Goal: Task Accomplishment & Management: Manage account settings

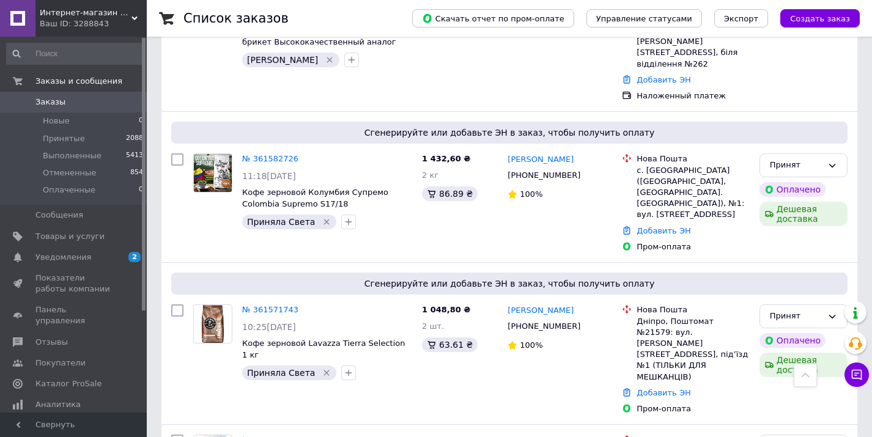
scroll to position [2371, 0]
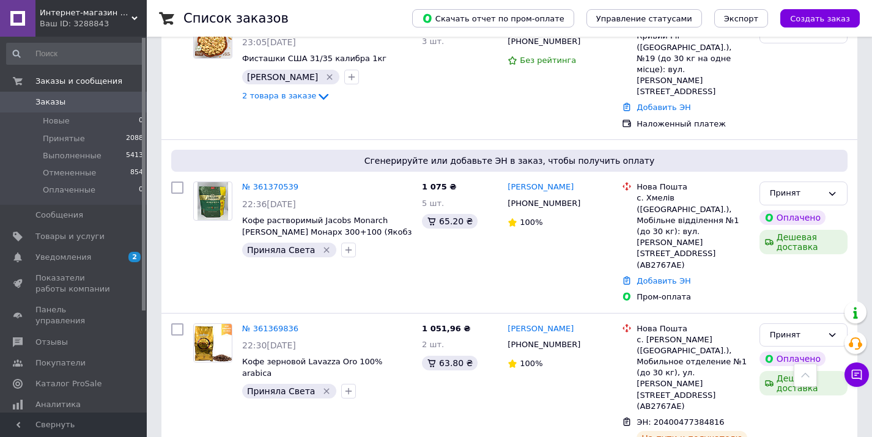
scroll to position [1927, 0]
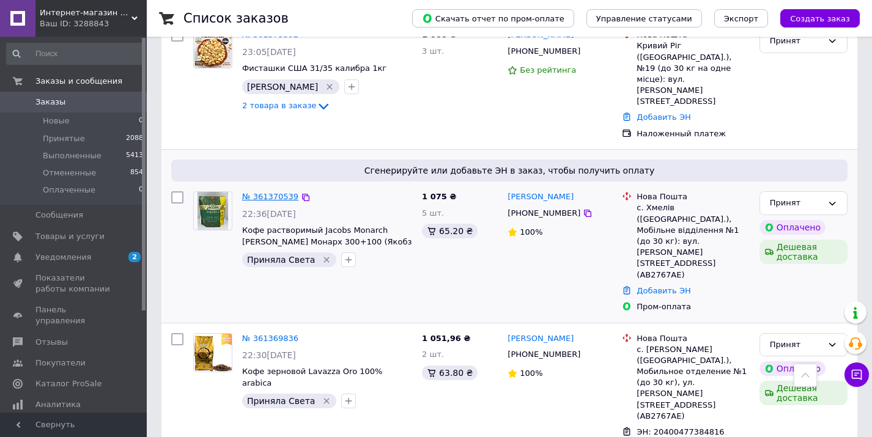
click at [269, 192] on link "№ 361370539" at bounding box center [270, 196] width 56 height 9
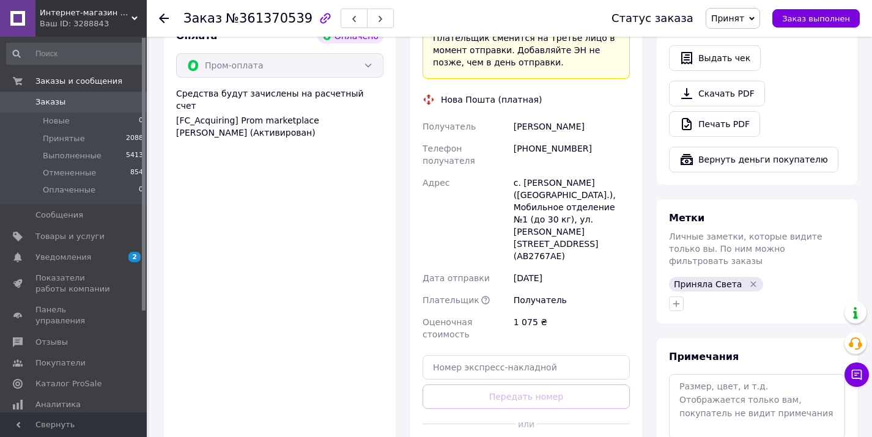
scroll to position [903, 0]
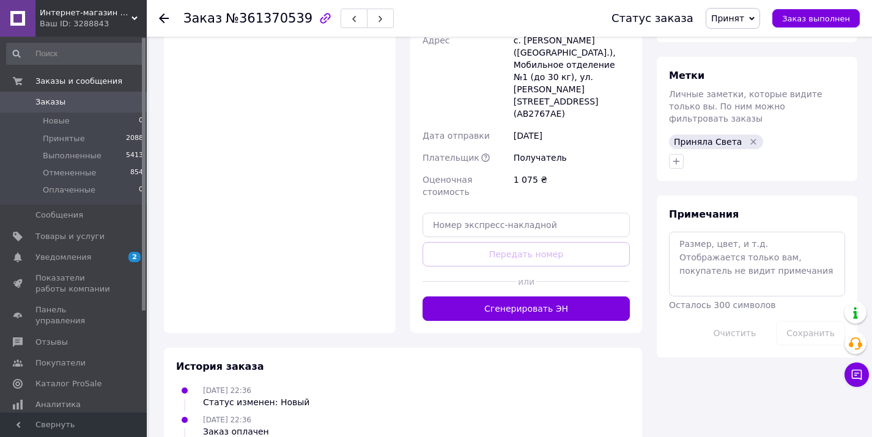
click at [559, 261] on div "Доставка Редактировать «Дешевая доставка»   для продавца Новой Почтой на Prom. …" at bounding box center [526, 22] width 232 height 622
click at [553, 296] on button "Сгенерировать ЭН" at bounding box center [525, 308] width 207 height 24
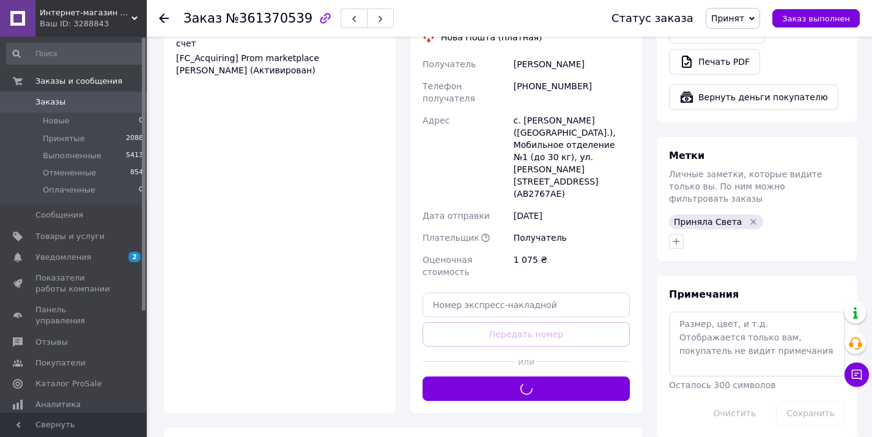
scroll to position [686, 0]
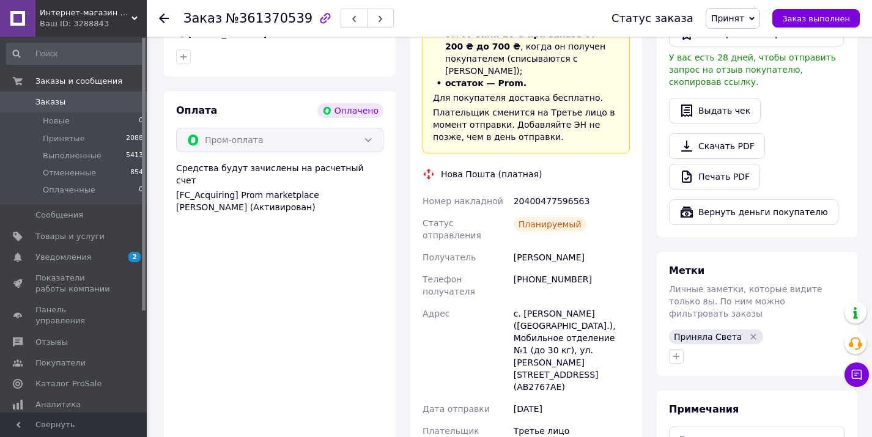
click at [532, 190] on div "20400477596563" at bounding box center [571, 201] width 121 height 22
copy div "20400477596563"
click at [81, 105] on span "Заказы" at bounding box center [74, 102] width 78 height 11
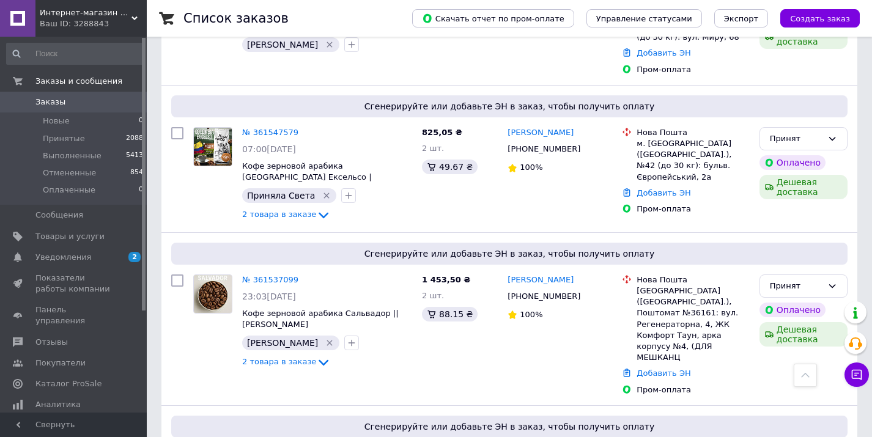
scroll to position [1965, 0]
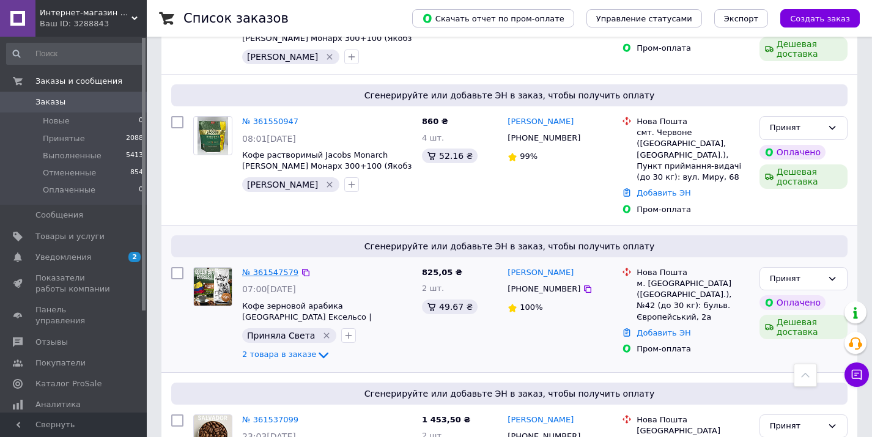
click at [271, 268] on link "№ 361547579" at bounding box center [270, 272] width 56 height 9
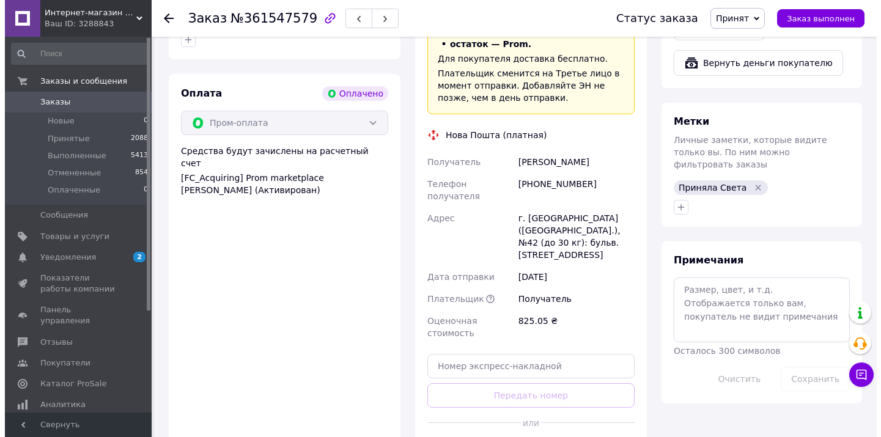
scroll to position [880, 0]
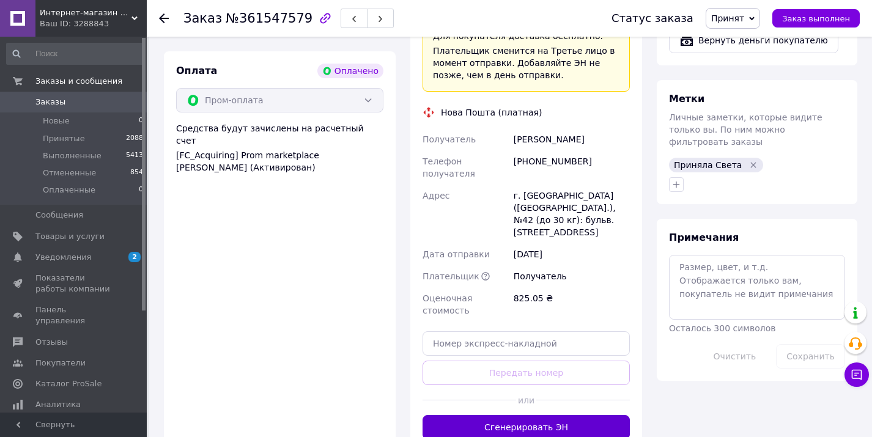
click at [525, 415] on button "Сгенерировать ЭН" at bounding box center [525, 427] width 207 height 24
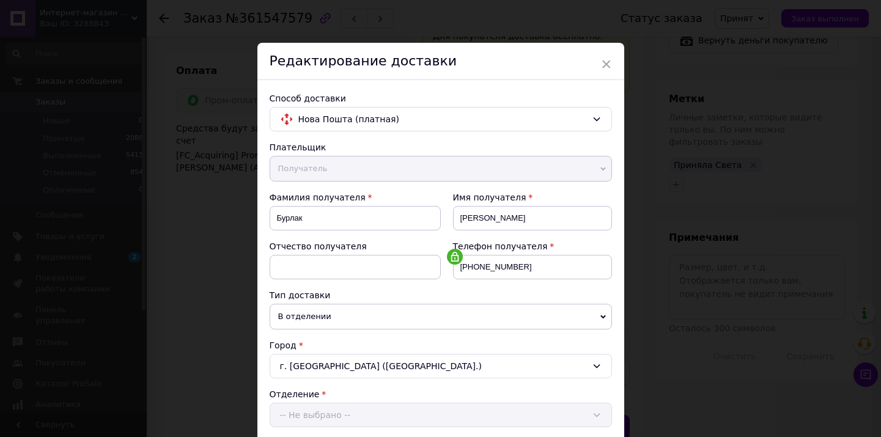
click at [544, 126] on div "Нова Пошта (платная)" at bounding box center [441, 119] width 342 height 24
click at [595, 64] on div "Редактирование доставки" at bounding box center [440, 61] width 367 height 37
click at [607, 63] on span "×" at bounding box center [606, 64] width 11 height 21
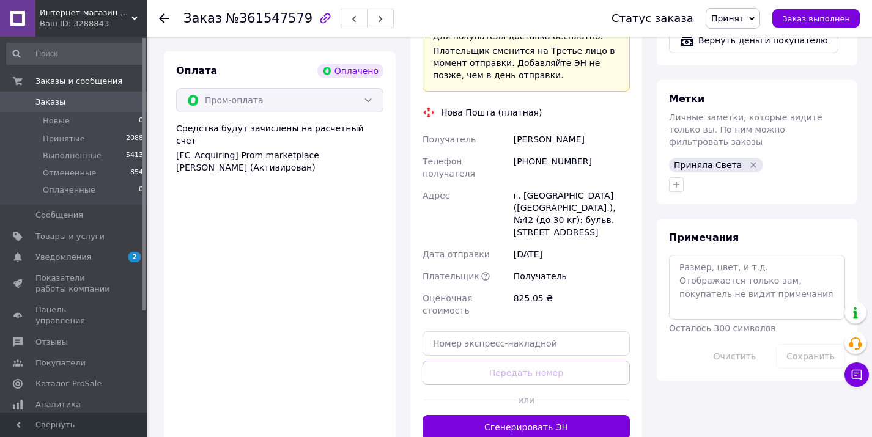
click at [560, 150] on div "[PHONE_NUMBER]" at bounding box center [571, 167] width 121 height 34
copy div "380675393308"
drag, startPoint x: 549, startPoint y: 378, endPoint x: 540, endPoint y: 370, distance: 12.1
click at [549, 415] on button "Сгенерировать ЭН" at bounding box center [525, 427] width 207 height 24
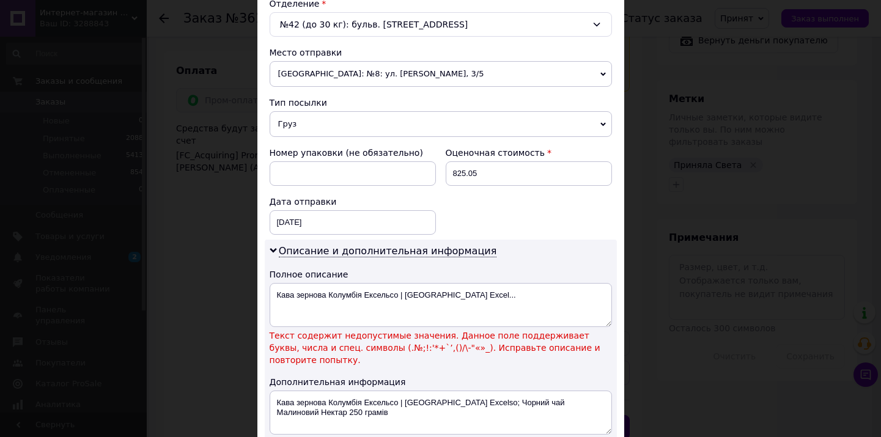
scroll to position [406, 0]
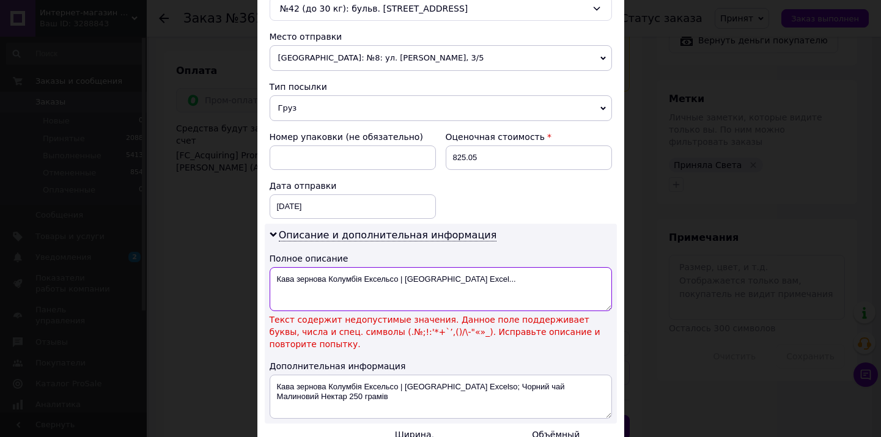
click at [401, 279] on textarea "Кава зернова Колумбія Ексельсо | Colombia Excel..." at bounding box center [441, 289] width 342 height 44
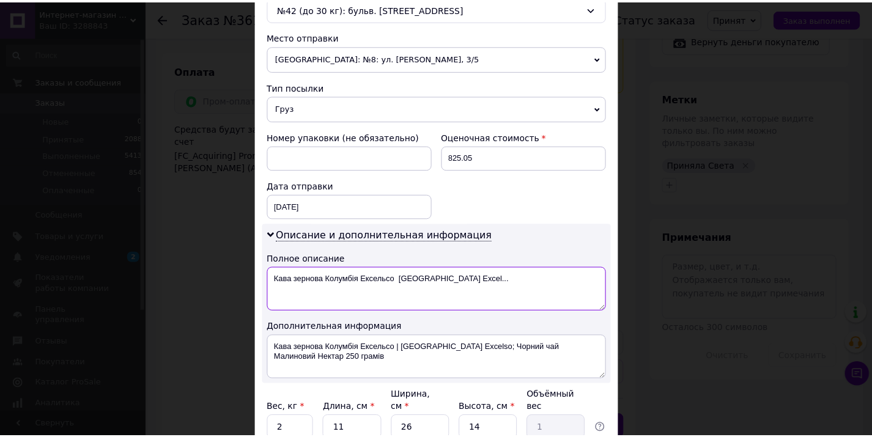
scroll to position [524, 0]
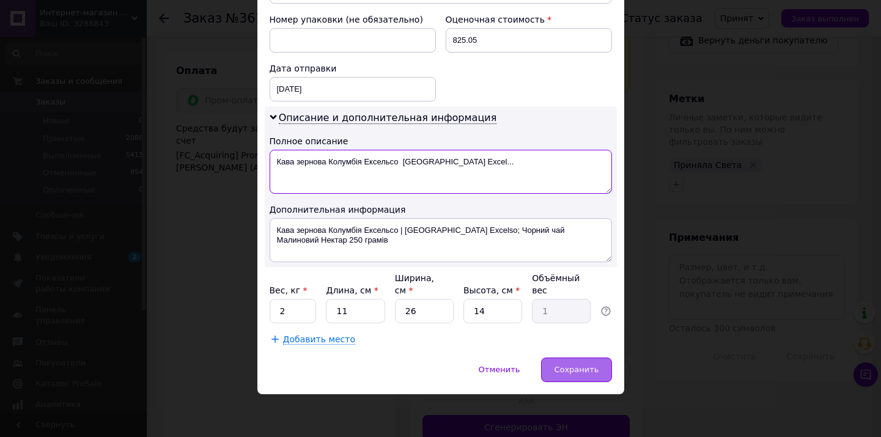
type textarea "Кава зернова Колумбія Ексельсо Colombia Excel..."
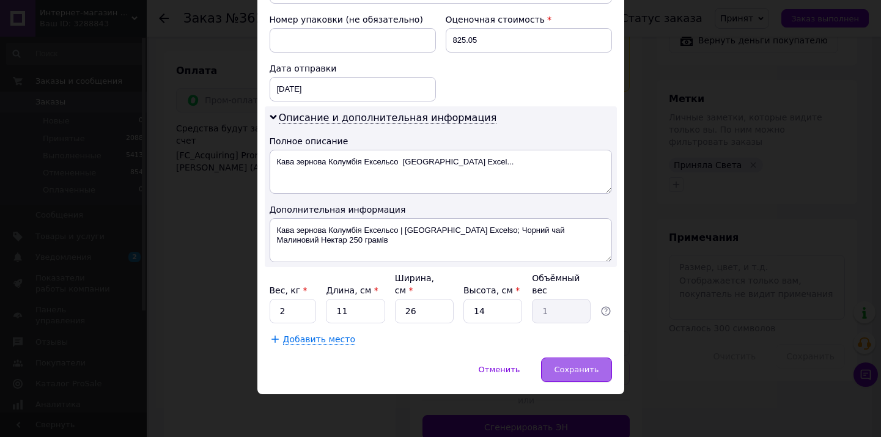
click at [556, 364] on div "Сохранить" at bounding box center [576, 370] width 70 height 24
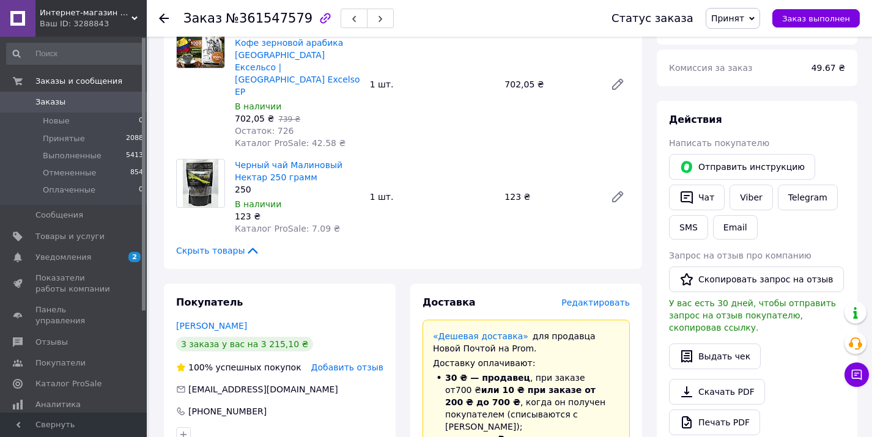
scroll to position [864, 0]
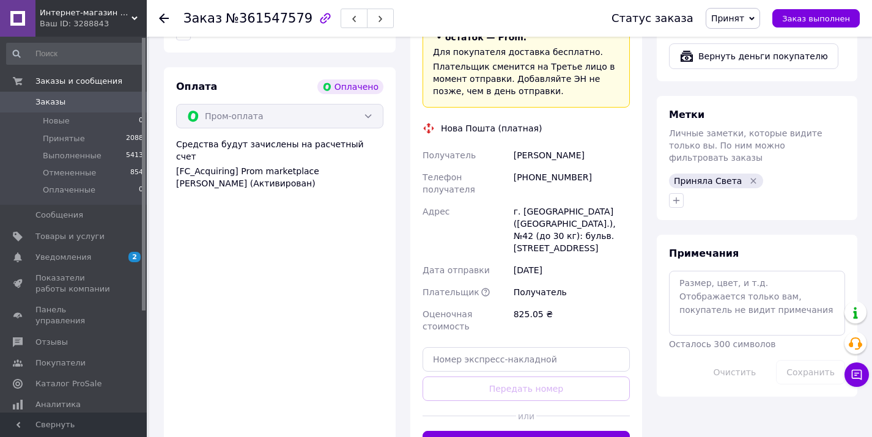
click at [535, 401] on div "или" at bounding box center [525, 416] width 207 height 30
click at [523, 431] on button "Сгенерировать ЭН" at bounding box center [525, 443] width 207 height 24
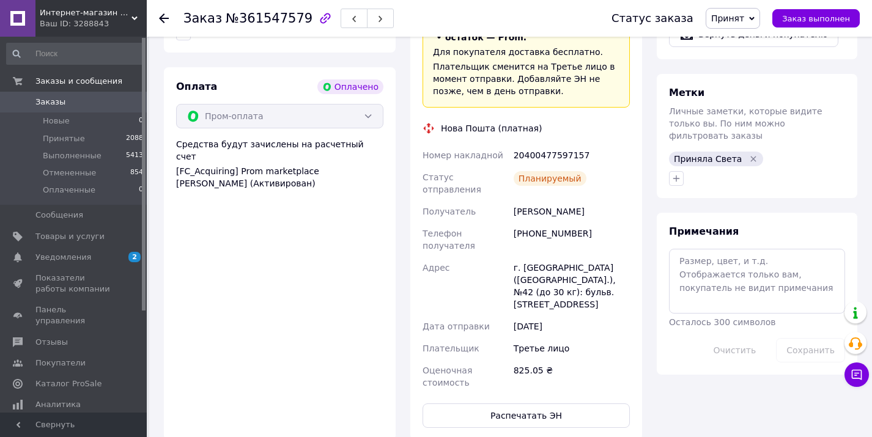
click at [535, 144] on div "20400477597157" at bounding box center [571, 155] width 121 height 22
copy div "20400477597157"
click at [89, 94] on link "Заказы 0" at bounding box center [75, 102] width 150 height 21
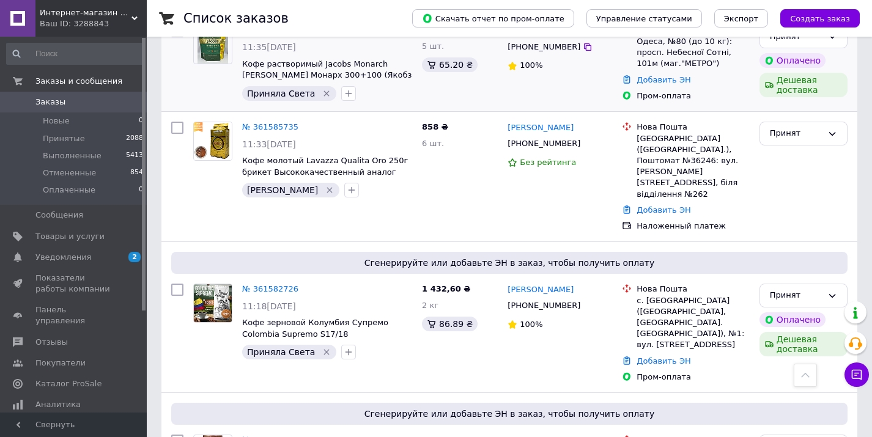
scroll to position [1258, 0]
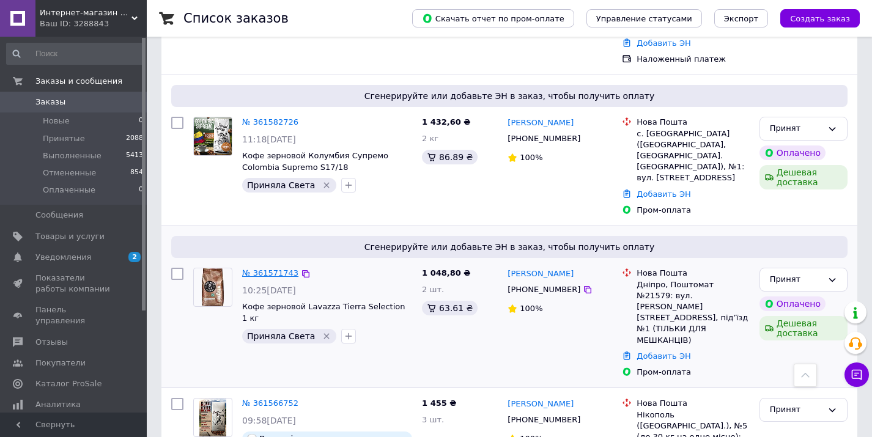
click at [279, 268] on link "№ 361571743" at bounding box center [270, 272] width 56 height 9
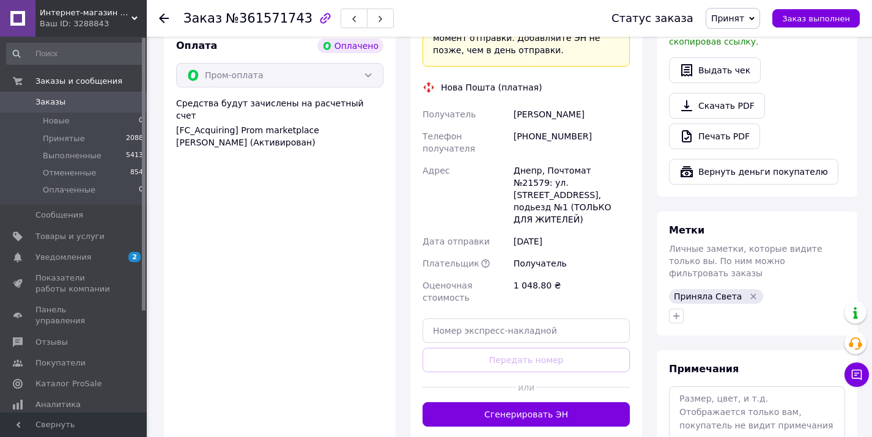
scroll to position [787, 0]
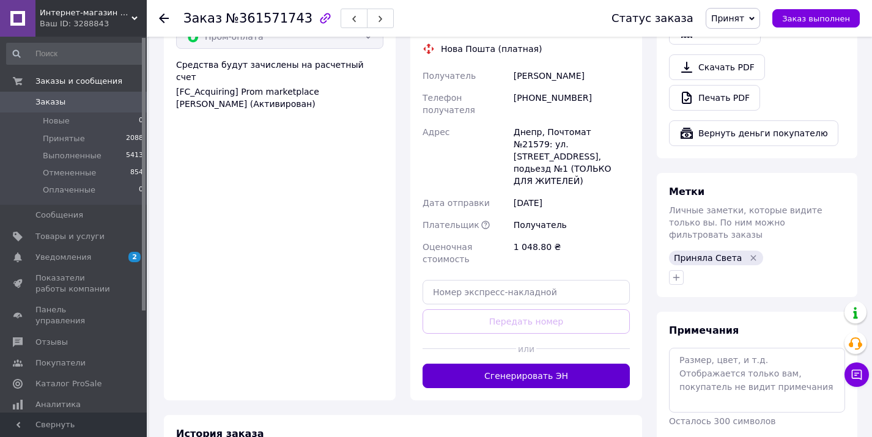
click at [546, 364] on button "Сгенерировать ЭН" at bounding box center [525, 376] width 207 height 24
click at [557, 87] on div "[PHONE_NUMBER]" at bounding box center [571, 104] width 121 height 34
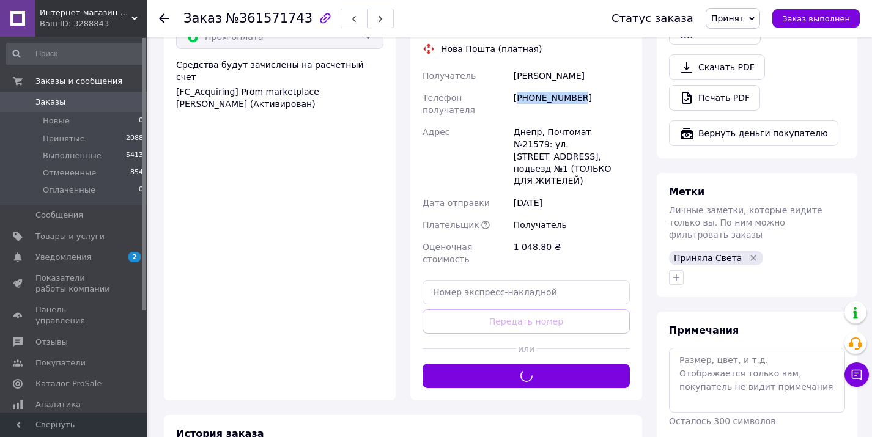
click at [557, 87] on div "[PHONE_NUMBER]" at bounding box center [571, 104] width 121 height 34
copy div "380675654766"
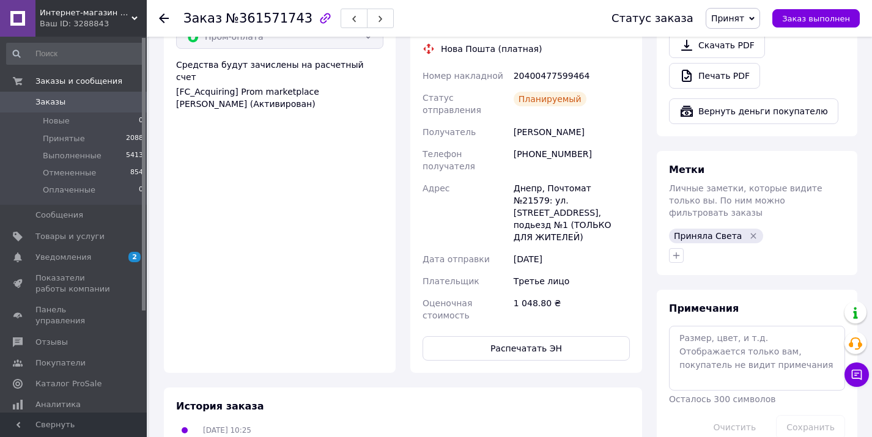
click at [544, 65] on div "20400477599464" at bounding box center [571, 76] width 121 height 22
copy div "20400477599464"
click at [78, 100] on span "Заказы" at bounding box center [74, 102] width 78 height 11
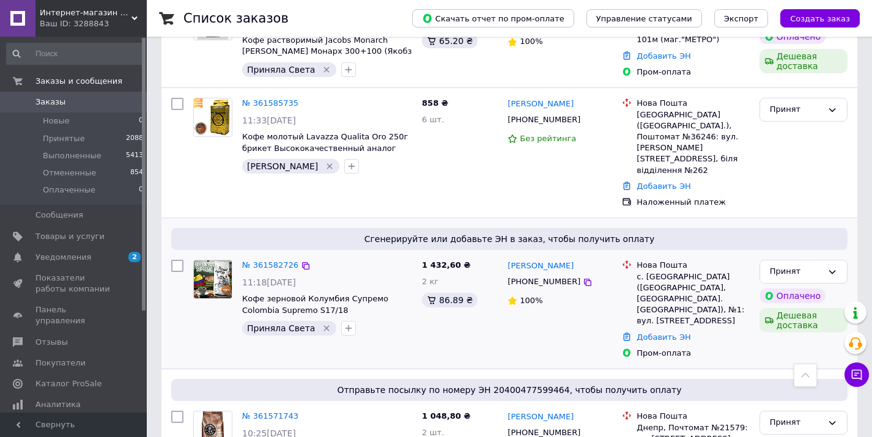
scroll to position [1156, 0]
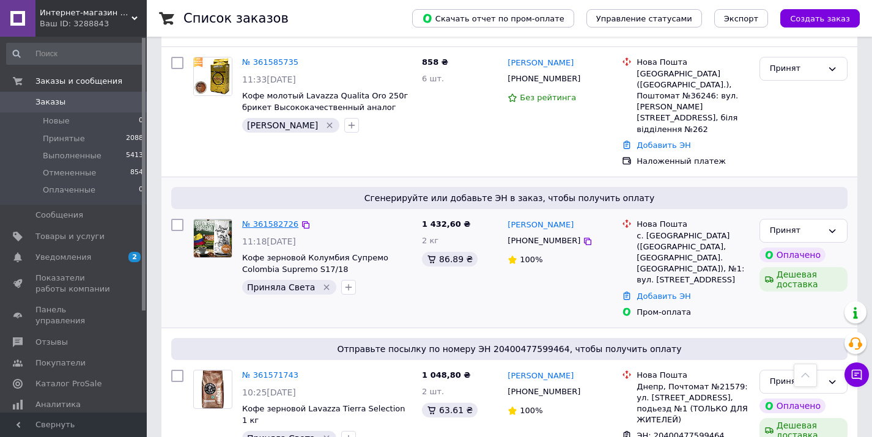
click at [263, 219] on link "№ 361582726" at bounding box center [270, 223] width 56 height 9
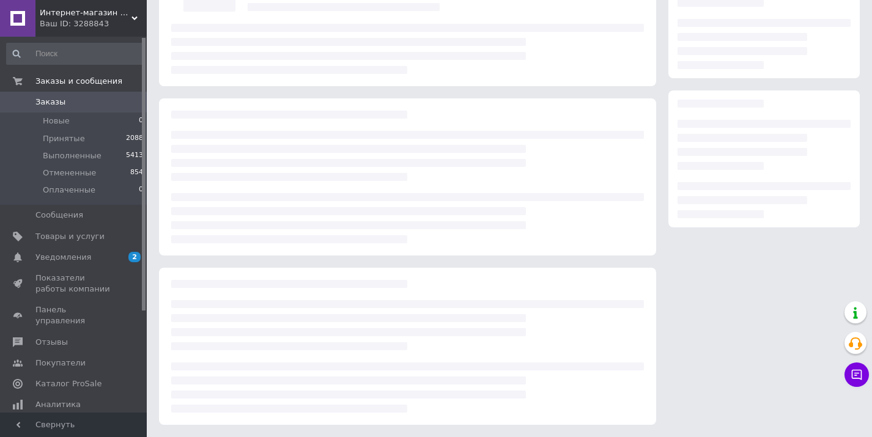
scroll to position [122, 0]
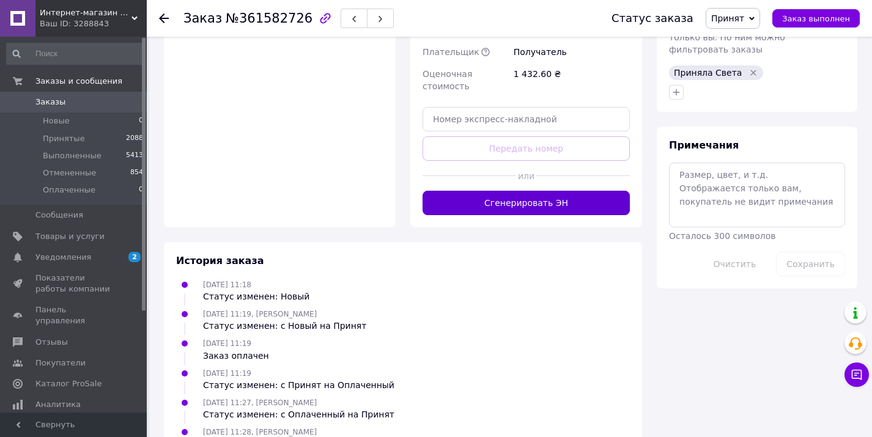
click at [532, 191] on button "Сгенерировать ЭН" at bounding box center [525, 203] width 207 height 24
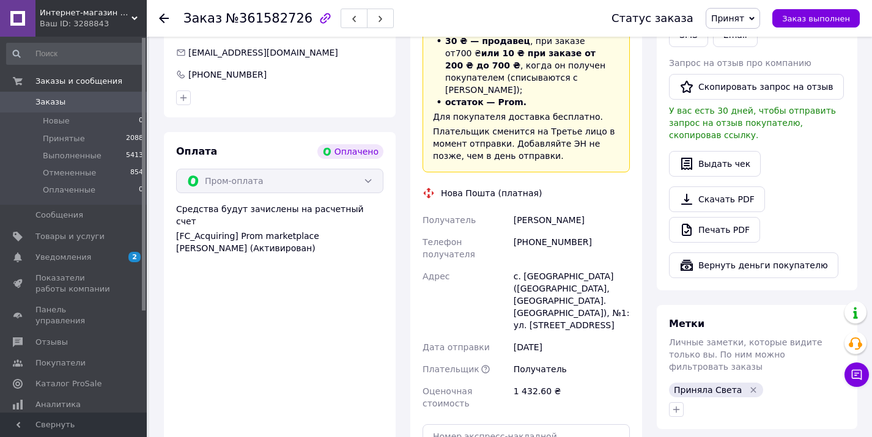
scroll to position [651, 0]
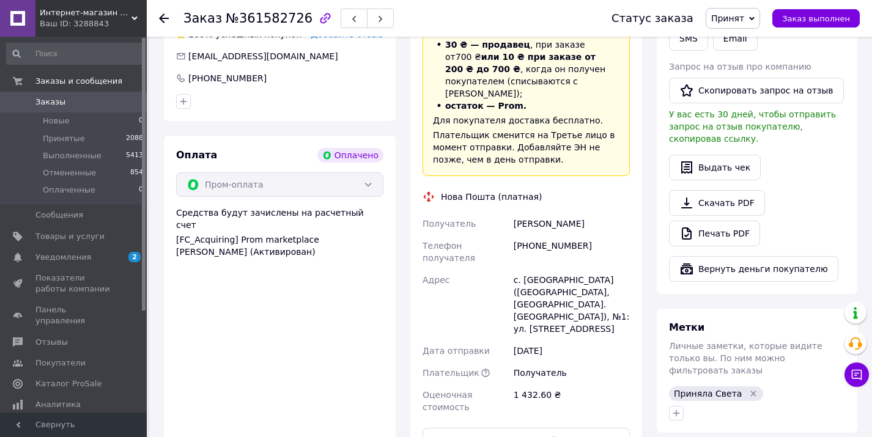
click at [561, 238] on div "[PHONE_NUMBER]" at bounding box center [571, 252] width 121 height 34
copy div "[PHONE_NUMBER]"
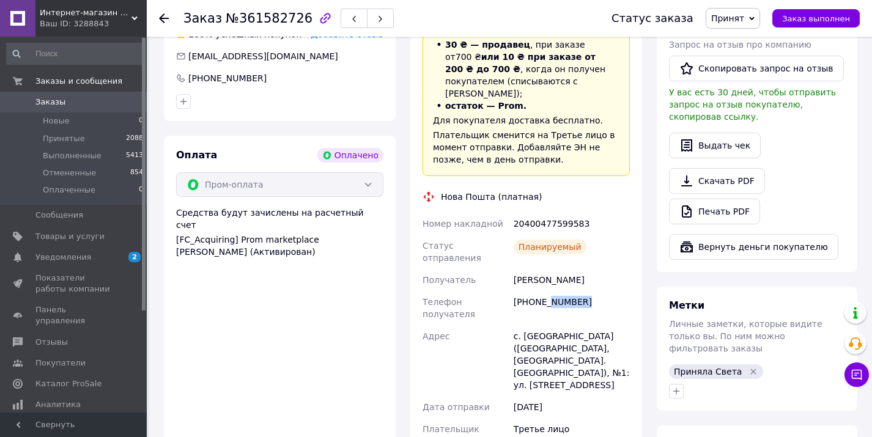
click at [552, 291] on div "[PHONE_NUMBER]" at bounding box center [571, 308] width 121 height 34
click at [557, 291] on div "[PHONE_NUMBER]" at bounding box center [571, 308] width 121 height 34
click at [553, 291] on div "[PHONE_NUMBER]" at bounding box center [571, 308] width 121 height 34
copy div "380504629327"
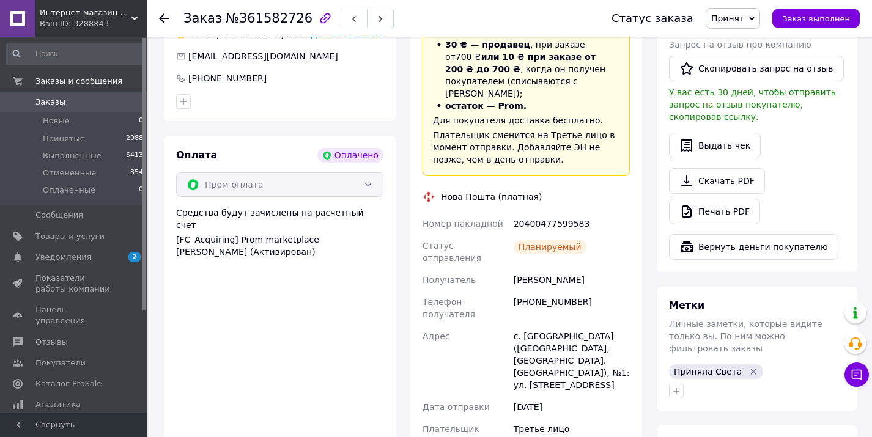
click at [580, 213] on div "20400477599583" at bounding box center [571, 224] width 121 height 22
copy div "20400477599583"
click at [88, 104] on span "Заказы" at bounding box center [74, 102] width 78 height 11
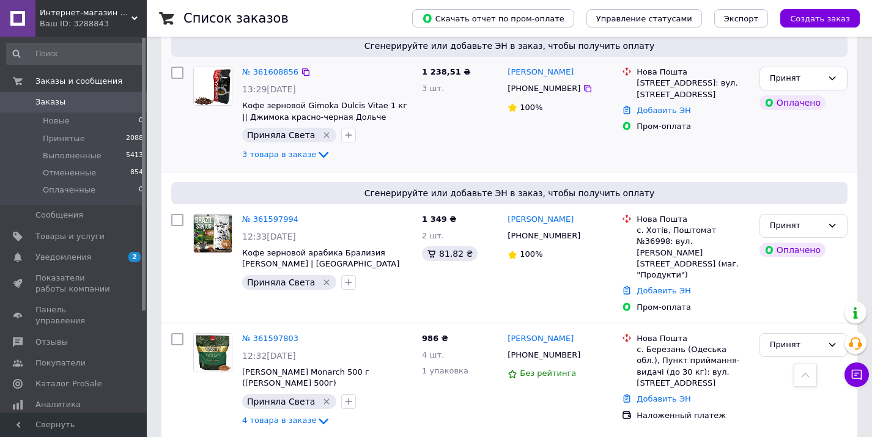
scroll to position [880, 0]
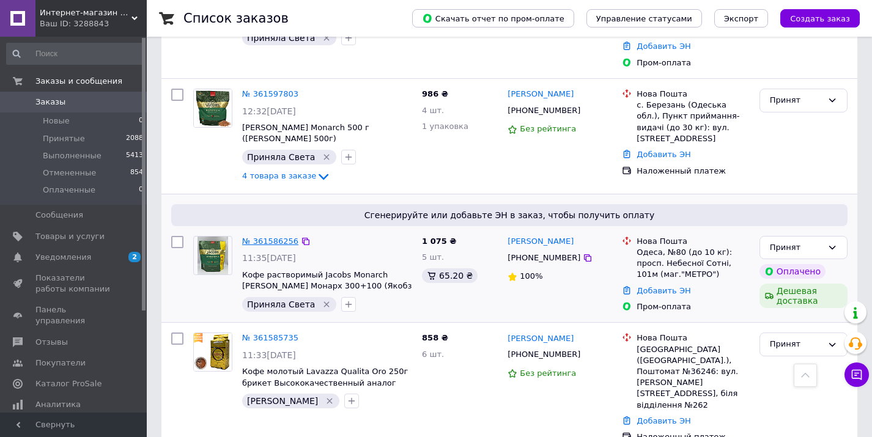
click at [269, 237] on link "№ 361586256" at bounding box center [270, 241] width 56 height 9
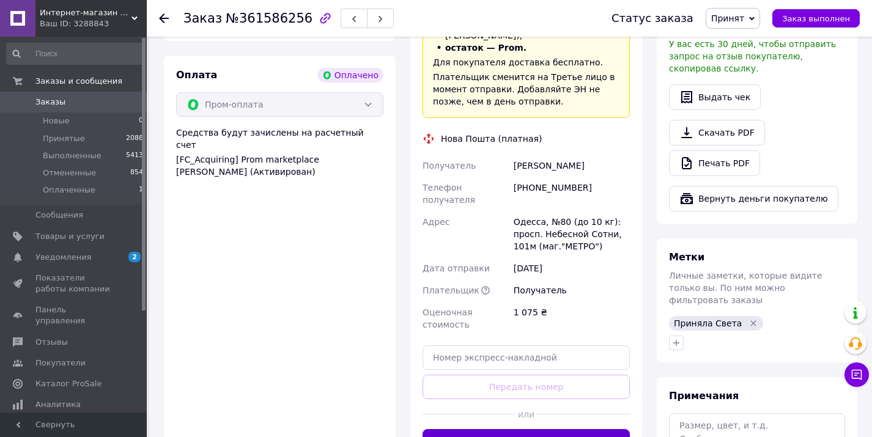
scroll to position [858, 0]
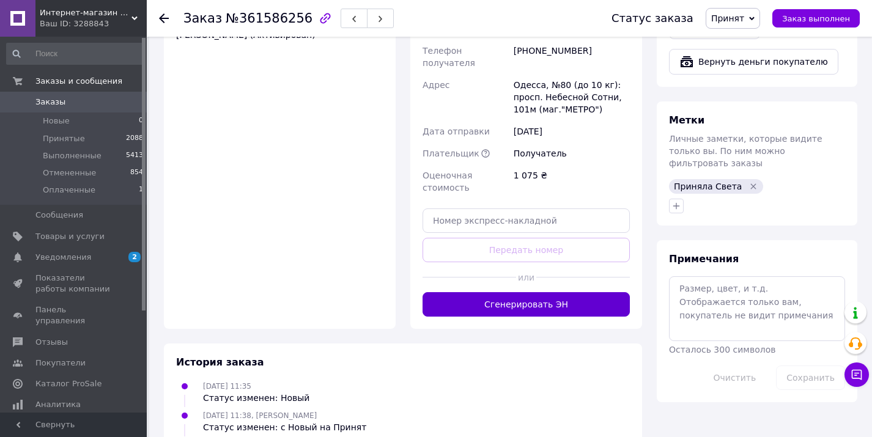
click at [496, 292] on button "Сгенерировать ЭН" at bounding box center [525, 304] width 207 height 24
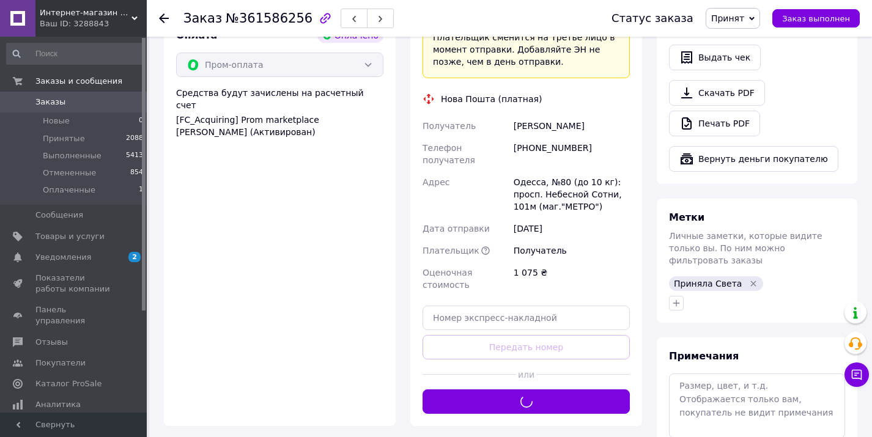
scroll to position [760, 0]
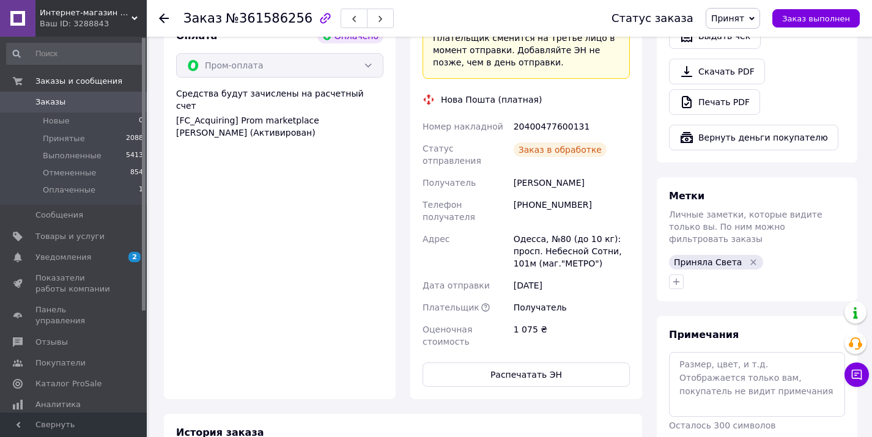
click at [552, 194] on div "[PHONE_NUMBER]" at bounding box center [571, 211] width 121 height 34
copy div "380677356293"
click at [551, 116] on div "20400477600131" at bounding box center [571, 127] width 121 height 22
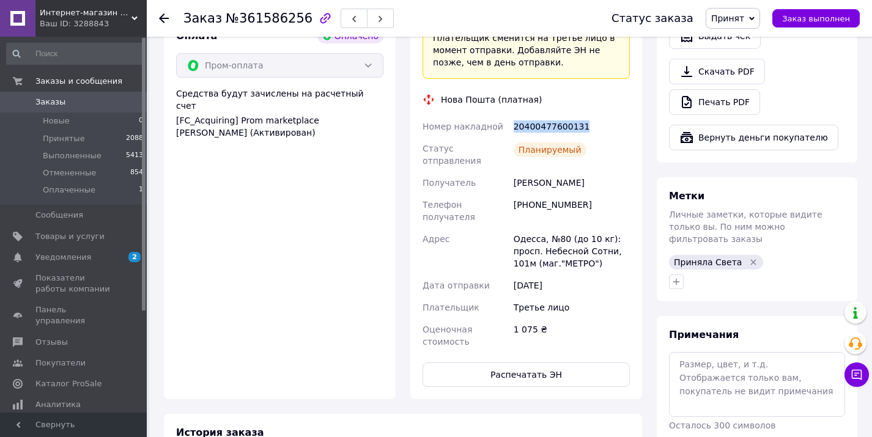
click at [551, 116] on div "20400477600131" at bounding box center [571, 127] width 121 height 22
copy div "20400477600131"
click at [163, 17] on icon at bounding box center [164, 18] width 10 height 10
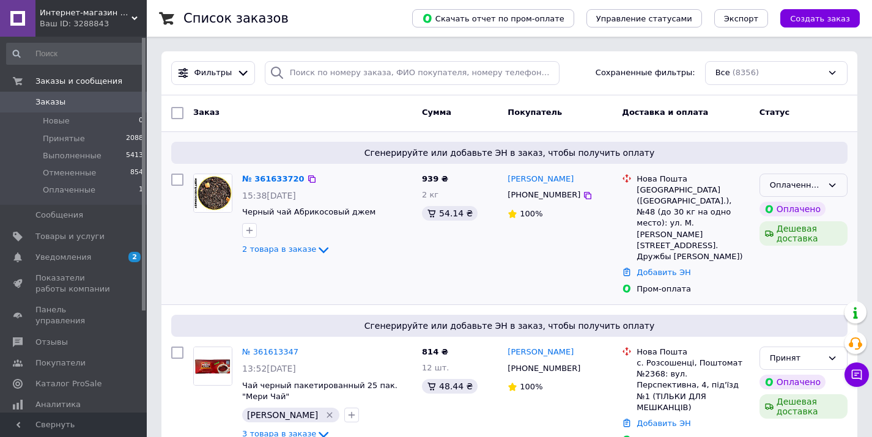
click at [773, 183] on div "Оплаченный" at bounding box center [796, 185] width 53 height 13
click at [799, 208] on li "Принят" at bounding box center [803, 210] width 87 height 23
click at [274, 180] on link "№ 361633720" at bounding box center [270, 178] width 56 height 9
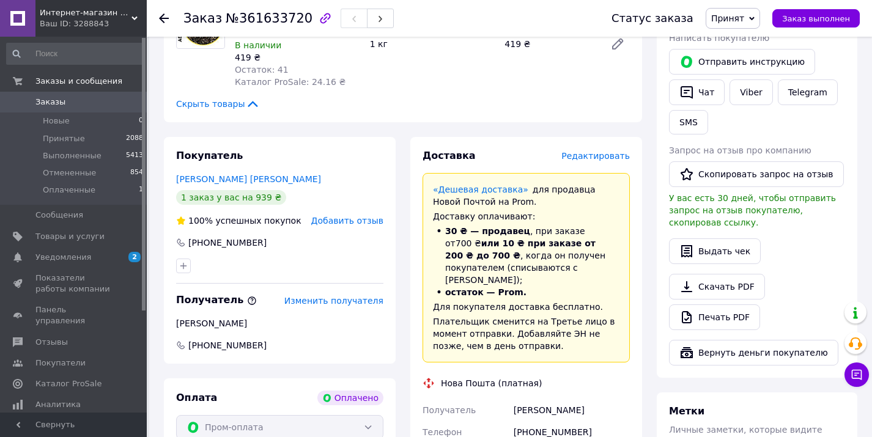
scroll to position [590, 0]
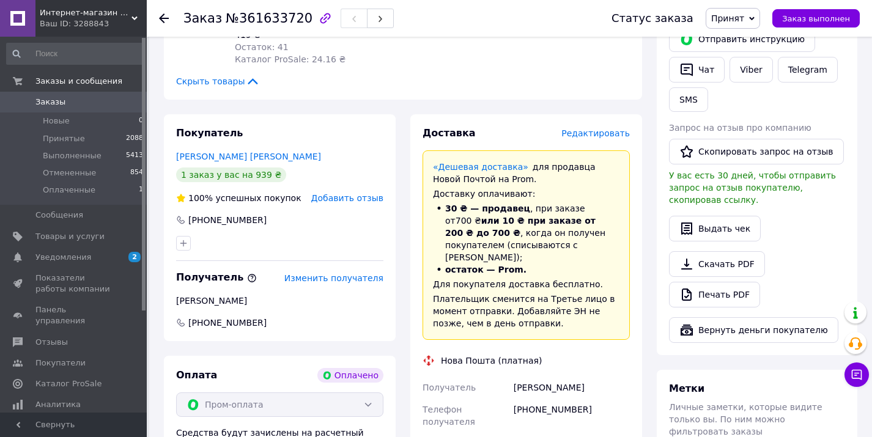
drag, startPoint x: 38, startPoint y: 105, endPoint x: 334, endPoint y: 6, distance: 312.6
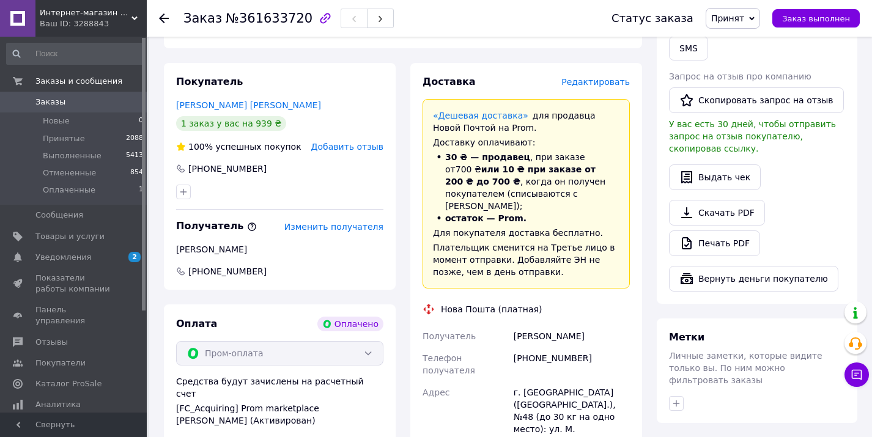
scroll to position [650, 0]
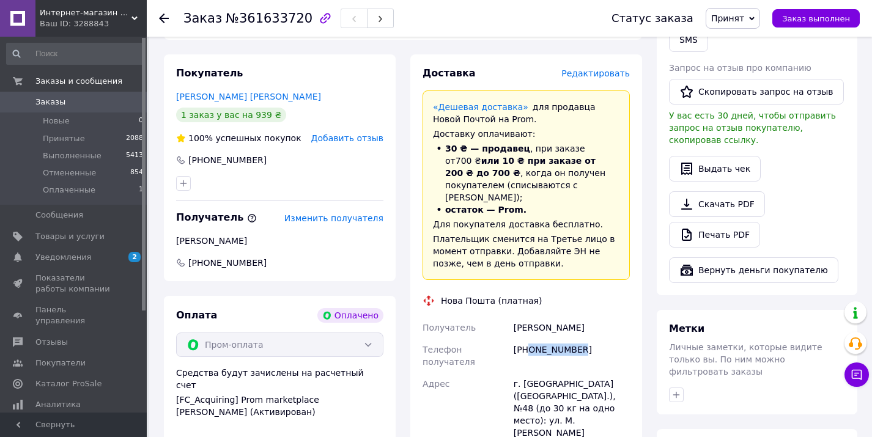
drag, startPoint x: 575, startPoint y: 338, endPoint x: 530, endPoint y: 337, distance: 45.2
click at [530, 339] on div "+380632444463" at bounding box center [571, 356] width 121 height 34
click at [83, 97] on span "Заказы" at bounding box center [74, 102] width 78 height 11
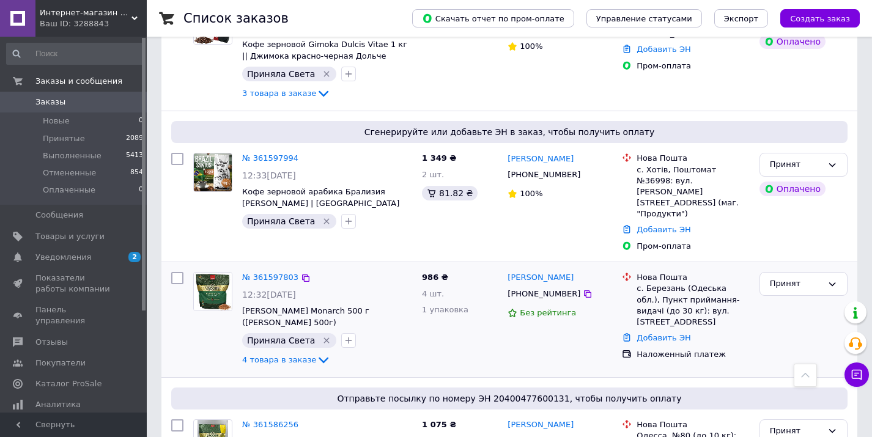
scroll to position [877, 0]
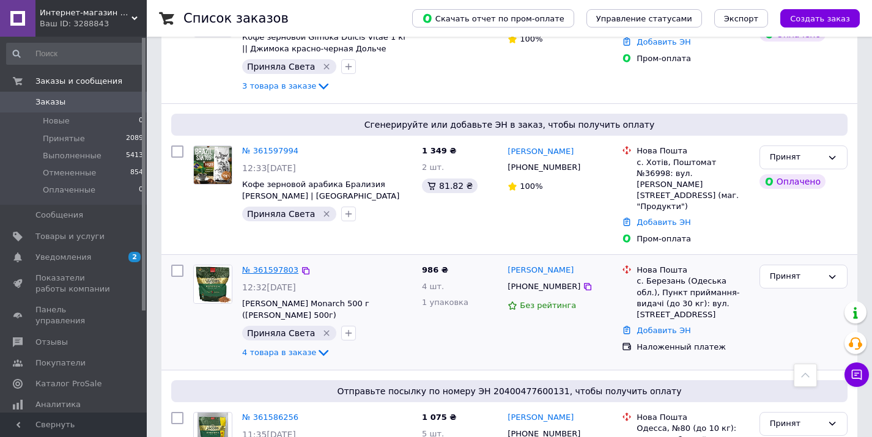
click at [277, 265] on link "№ 361597803" at bounding box center [270, 269] width 56 height 9
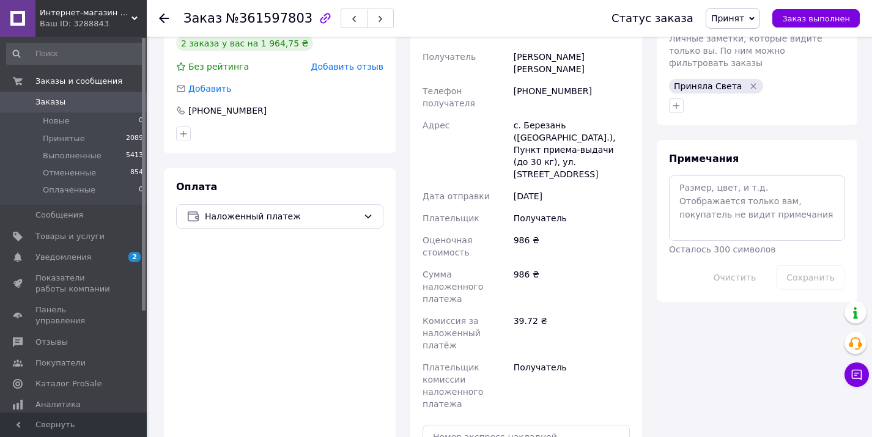
scroll to position [539, 0]
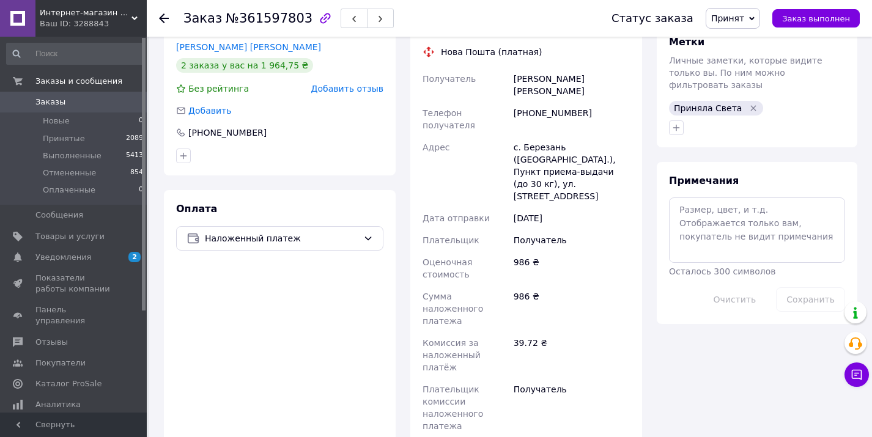
scroll to position [360, 0]
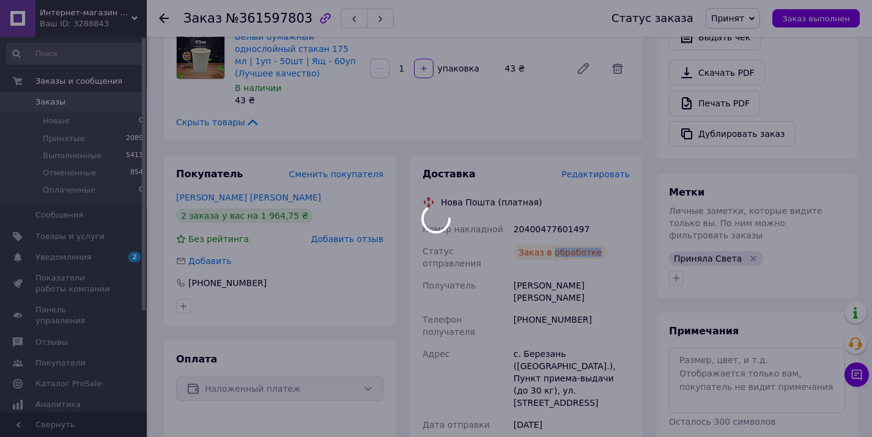
click at [554, 245] on div "Заказ в обработке" at bounding box center [559, 252] width 93 height 15
click at [570, 278] on div at bounding box center [436, 218] width 872 height 437
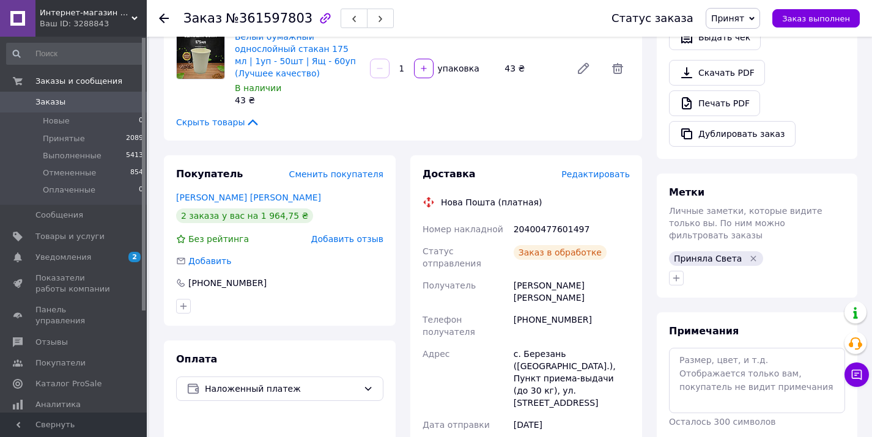
click at [560, 309] on div "[PHONE_NUMBER]" at bounding box center [571, 326] width 121 height 34
click at [550, 218] on div "20400477601497" at bounding box center [571, 229] width 121 height 22
click at [83, 105] on span "Заказы" at bounding box center [74, 102] width 78 height 11
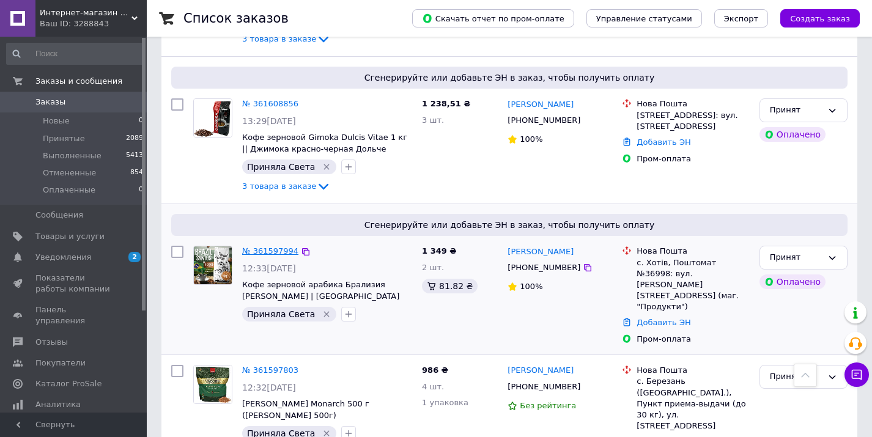
click at [276, 246] on link "№ 361597994" at bounding box center [270, 250] width 56 height 9
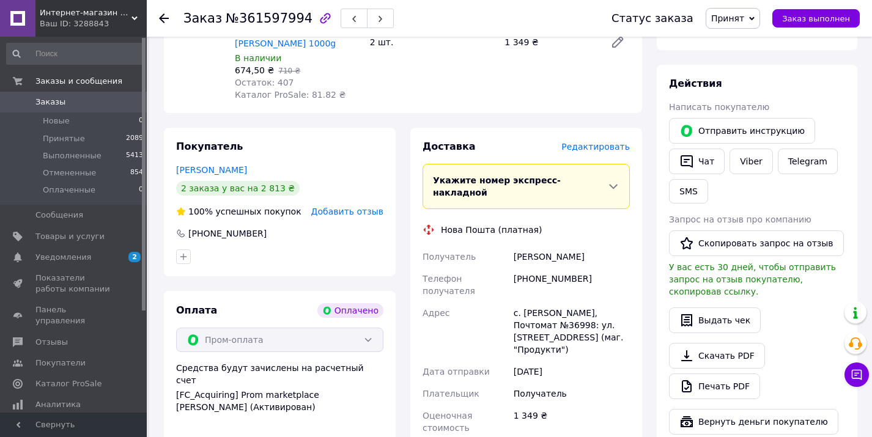
scroll to position [488, 0]
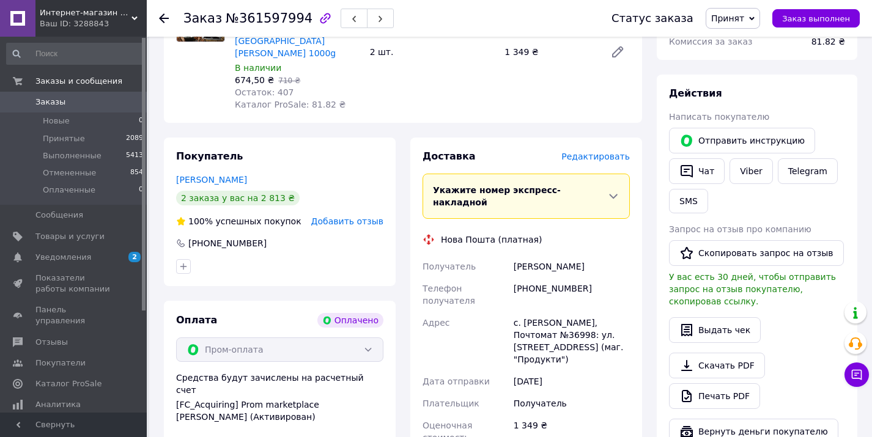
click at [551, 278] on div "[PHONE_NUMBER]" at bounding box center [571, 295] width 121 height 34
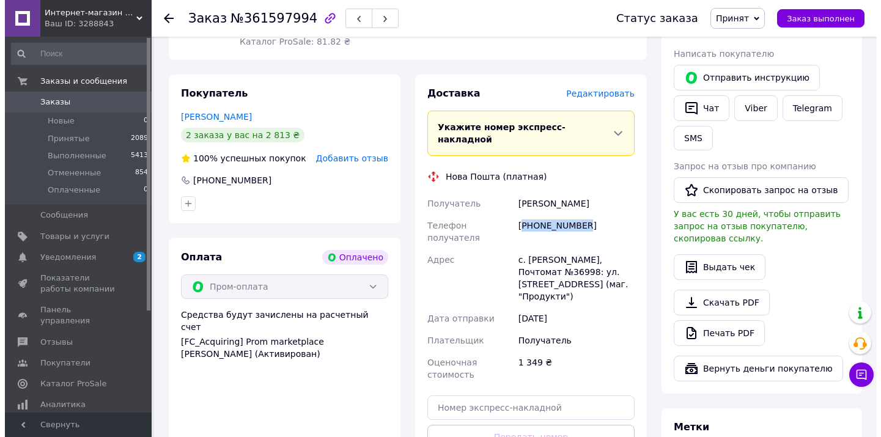
scroll to position [575, 0]
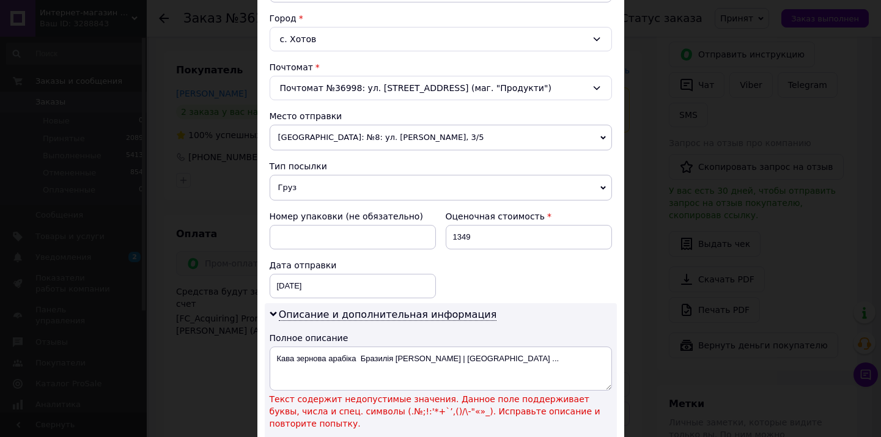
scroll to position [376, 0]
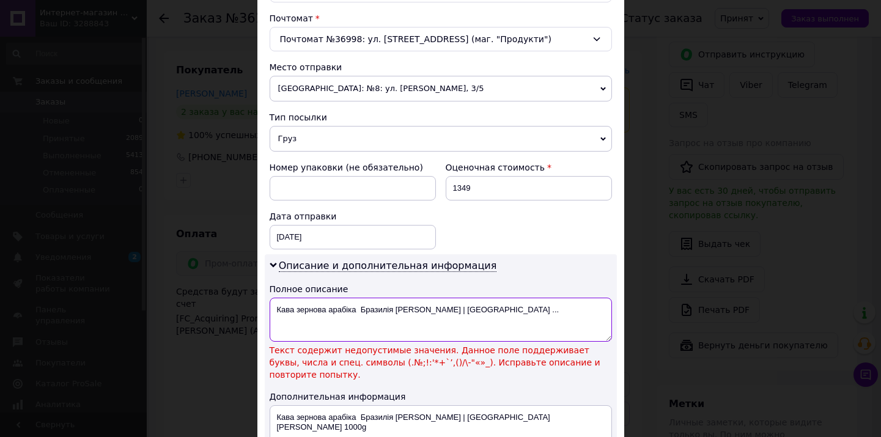
click at [426, 310] on textarea "Кава зернова арабіка Бразилія Сантос | Brazil ..." at bounding box center [441, 320] width 342 height 44
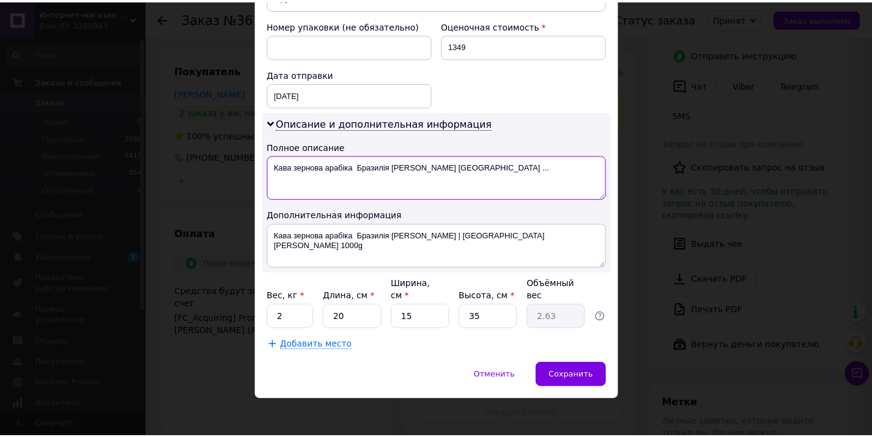
scroll to position [524, 0]
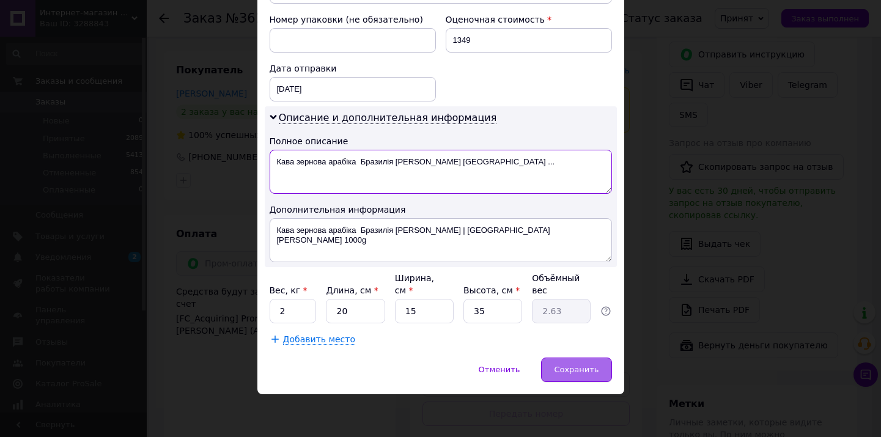
type textarea "Кава зернова арабіка Бразилія Сантос Brazil ..."
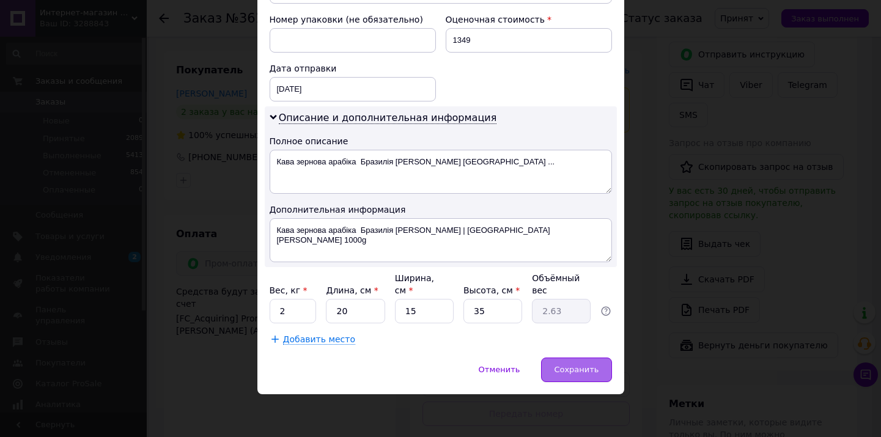
click at [575, 366] on span "Сохранить" at bounding box center [576, 369] width 45 height 9
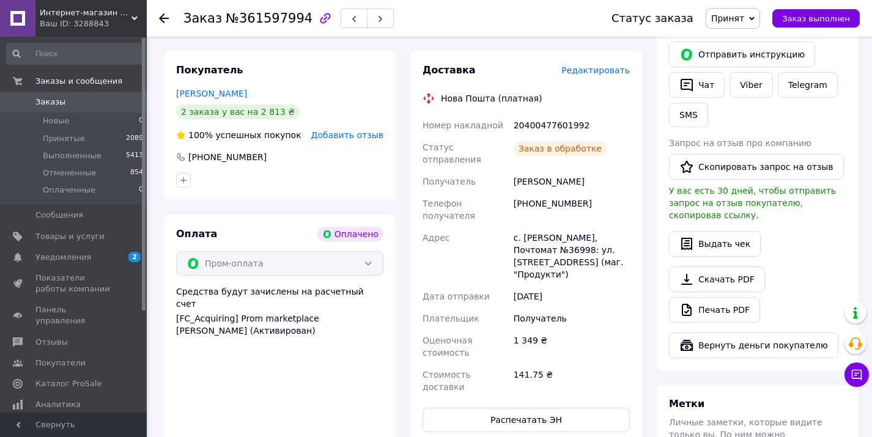
click at [556, 116] on div "20400477601992" at bounding box center [571, 125] width 121 height 22
click at [106, 102] on span "Заказы" at bounding box center [74, 102] width 78 height 11
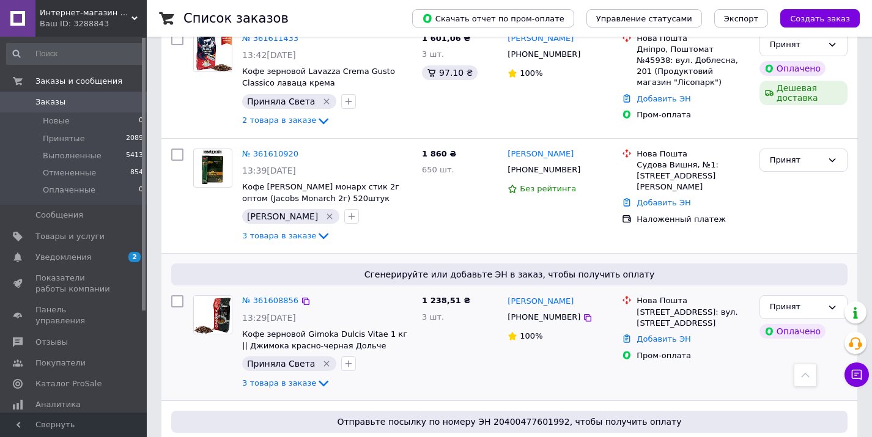
scroll to position [653, 0]
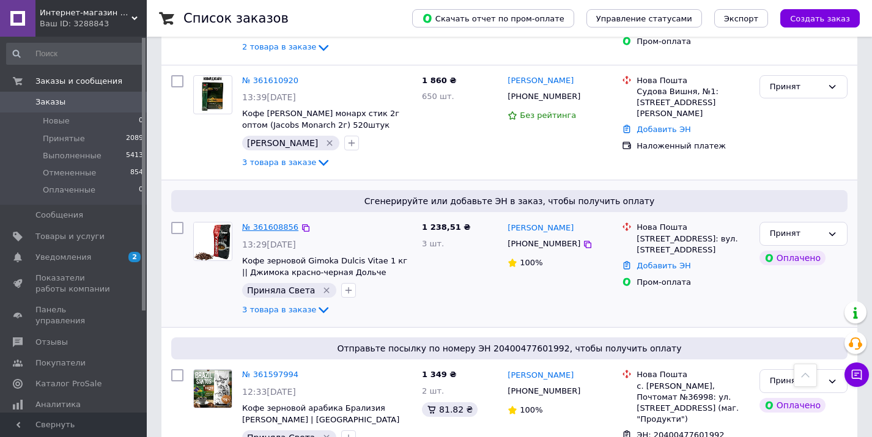
click at [276, 222] on link "№ 361608856" at bounding box center [270, 226] width 56 height 9
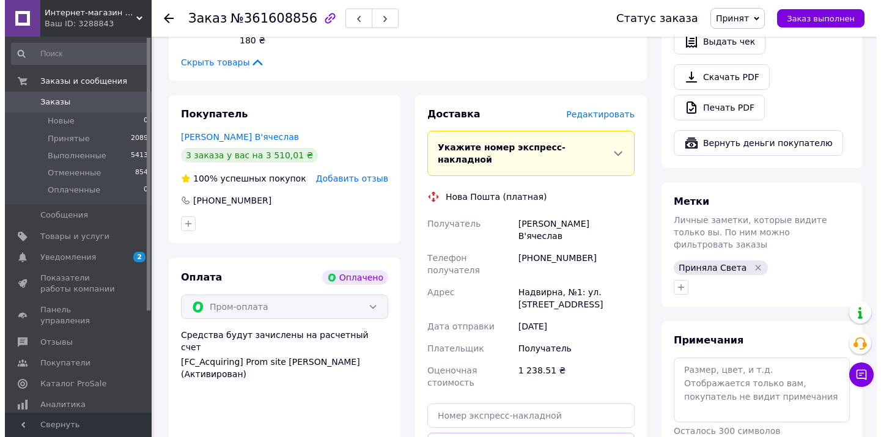
scroll to position [713, 0]
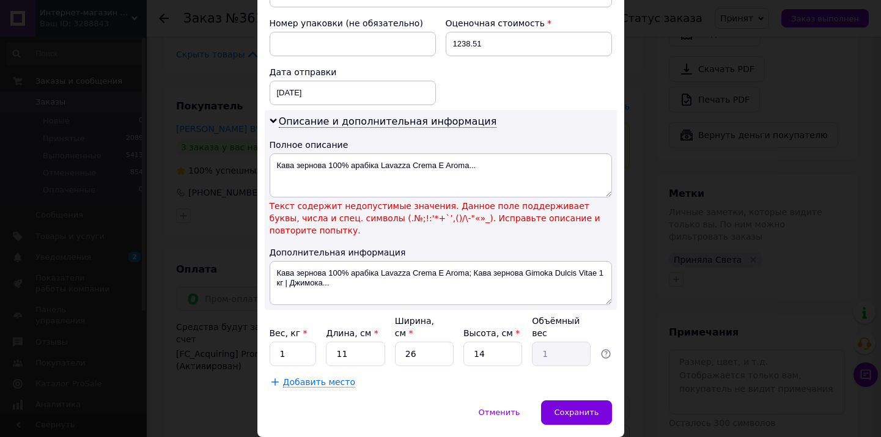
scroll to position [523, 0]
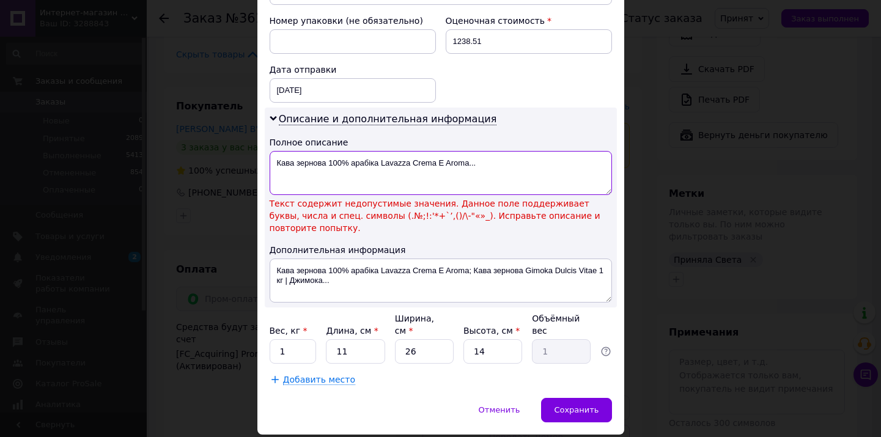
click at [345, 158] on textarea "Кава зернова 100% арабіка Lavazza Crema E Aroma..." at bounding box center [441, 173] width 342 height 44
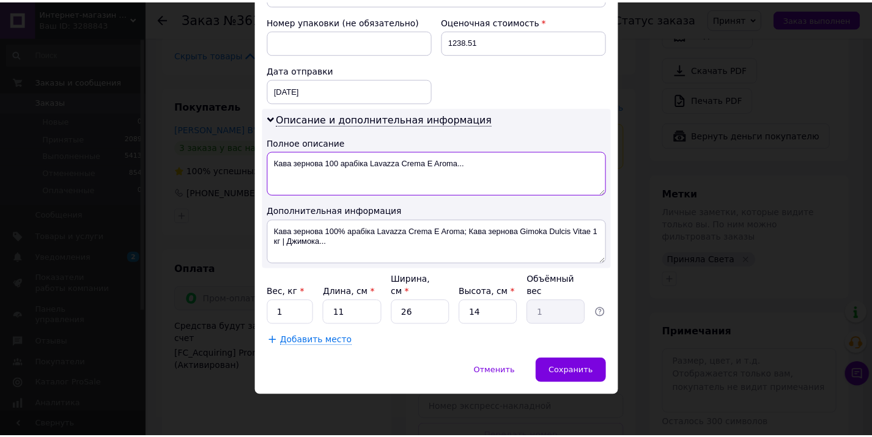
scroll to position [524, 0]
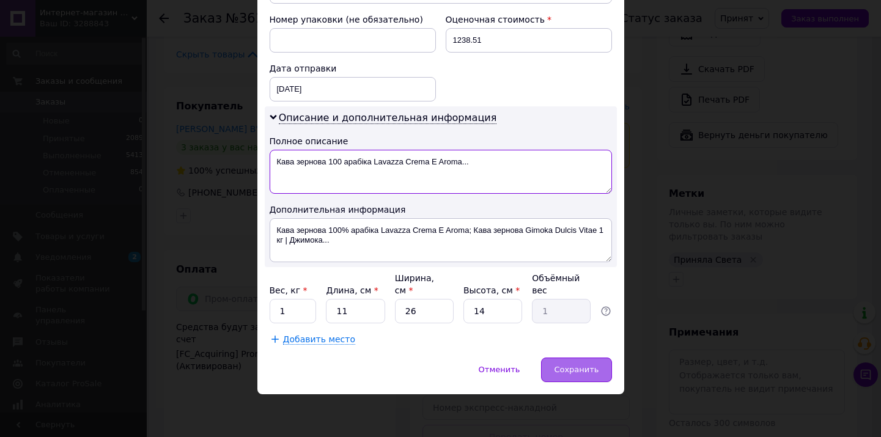
type textarea "Кава зернова 100 арабіка Lavazza Crema E Aroma..."
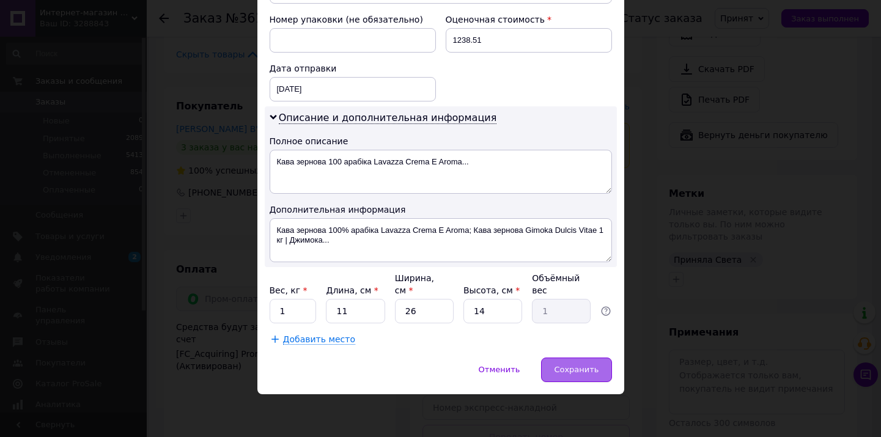
click at [572, 365] on span "Сохранить" at bounding box center [576, 369] width 45 height 9
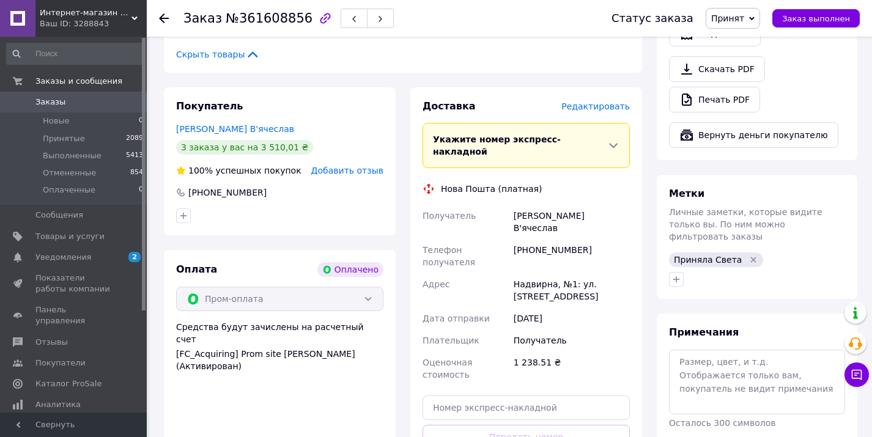
click at [548, 239] on div "[PHONE_NUMBER]" at bounding box center [571, 256] width 121 height 34
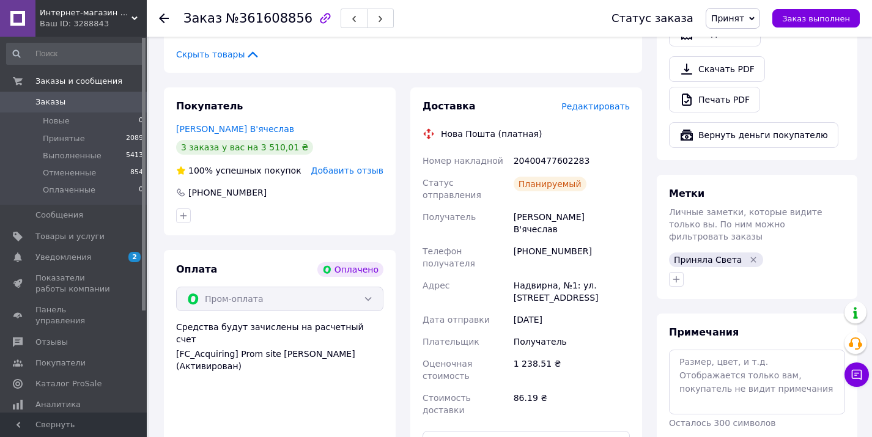
click at [557, 150] on div "20400477602283" at bounding box center [571, 161] width 121 height 22
click at [87, 105] on span "Заказы" at bounding box center [74, 102] width 78 height 11
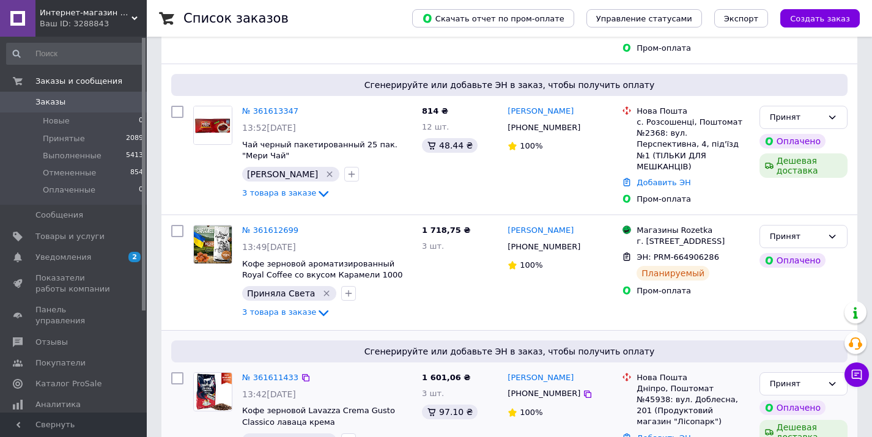
scroll to position [394, 0]
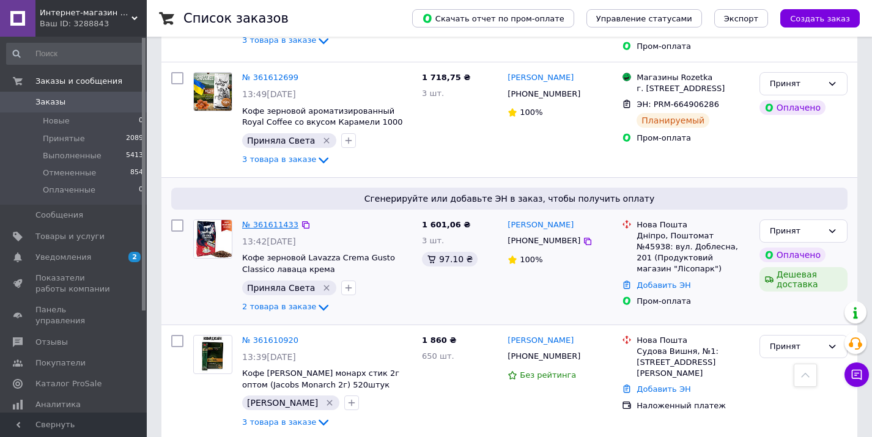
click at [277, 220] on link "№ 361611433" at bounding box center [270, 224] width 56 height 9
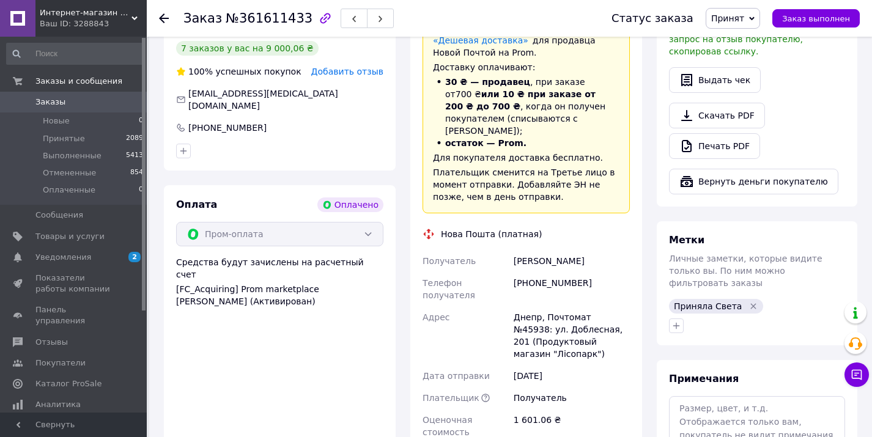
scroll to position [871, 0]
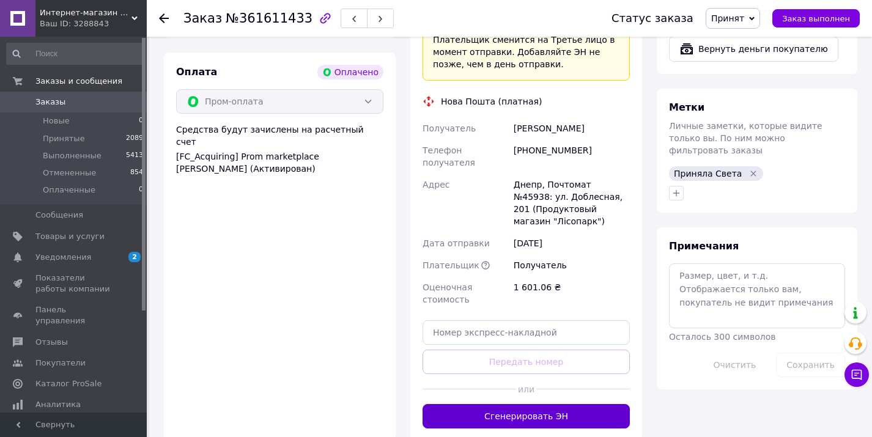
click at [532, 404] on button "Сгенерировать ЭН" at bounding box center [525, 416] width 207 height 24
click at [559, 139] on div "[PHONE_NUMBER]" at bounding box center [571, 156] width 121 height 34
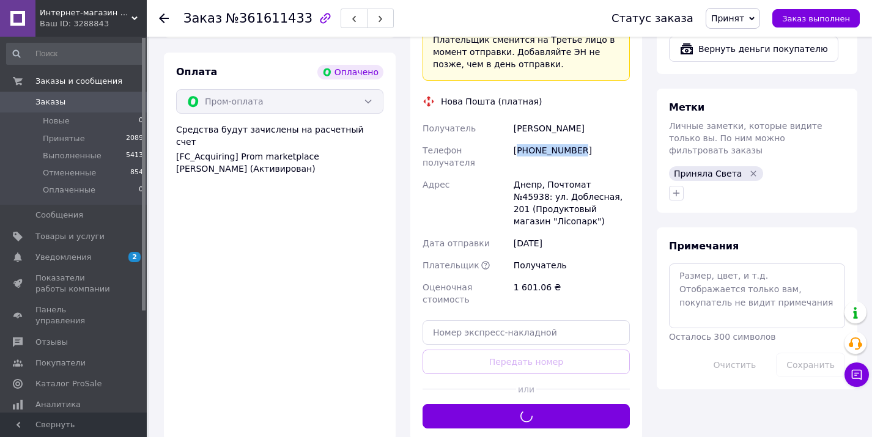
click at [559, 139] on div "[PHONE_NUMBER]" at bounding box center [571, 156] width 121 height 34
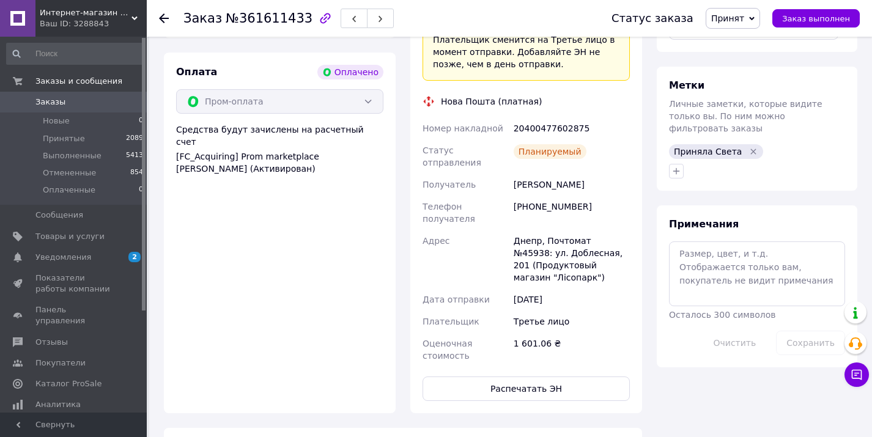
click at [559, 117] on div "20400477602875" at bounding box center [571, 128] width 121 height 22
click at [89, 106] on span "Заказы" at bounding box center [74, 102] width 78 height 11
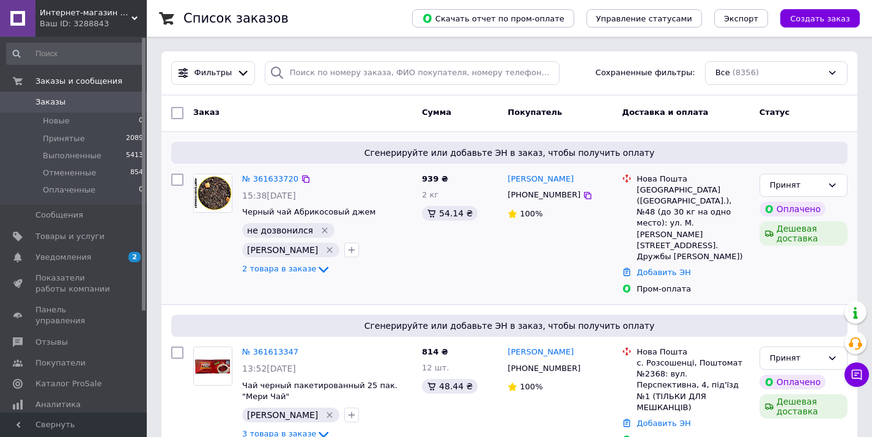
click at [320, 229] on icon "Удалить метку" at bounding box center [325, 231] width 10 height 10
